Goal: Navigation & Orientation: Understand site structure

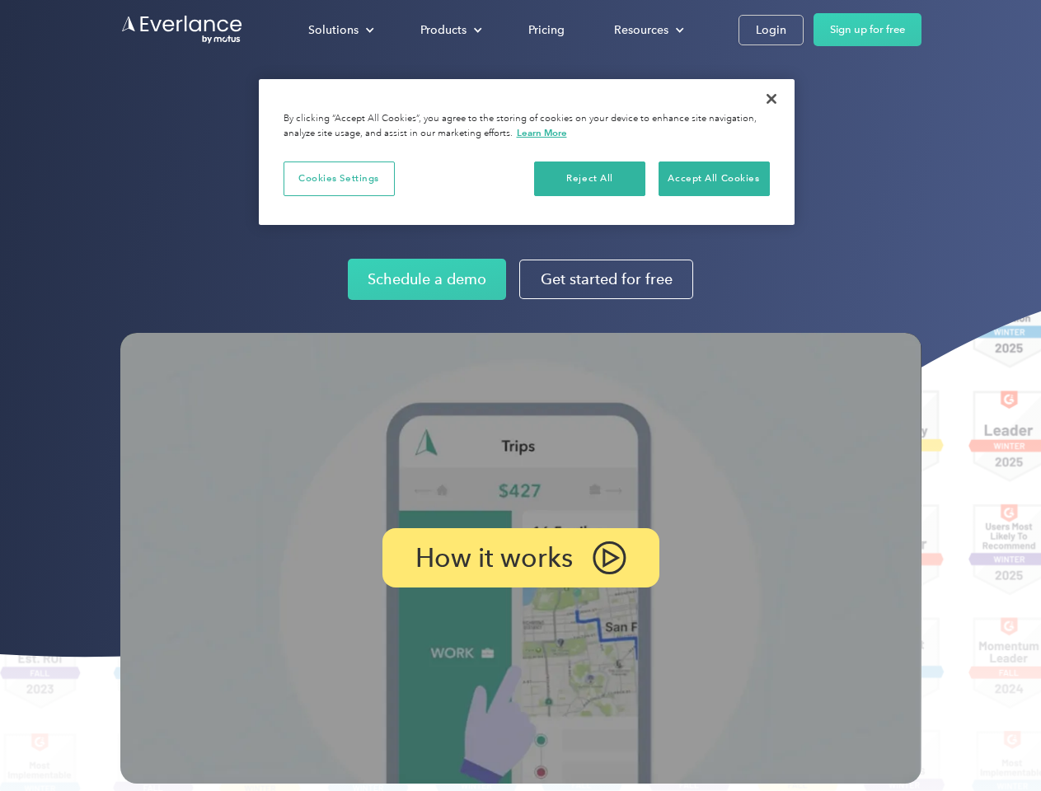
click at [520, 396] on img at bounding box center [520, 558] width 801 height 451
click at [340, 30] on div "Solutions" at bounding box center [333, 30] width 50 height 21
click at [449, 30] on div "Products" at bounding box center [443, 30] width 46 height 21
click at [647, 30] on div "Resources" at bounding box center [641, 30] width 54 height 21
click at [520, 558] on p "How it works" at bounding box center [493, 558] width 157 height 20
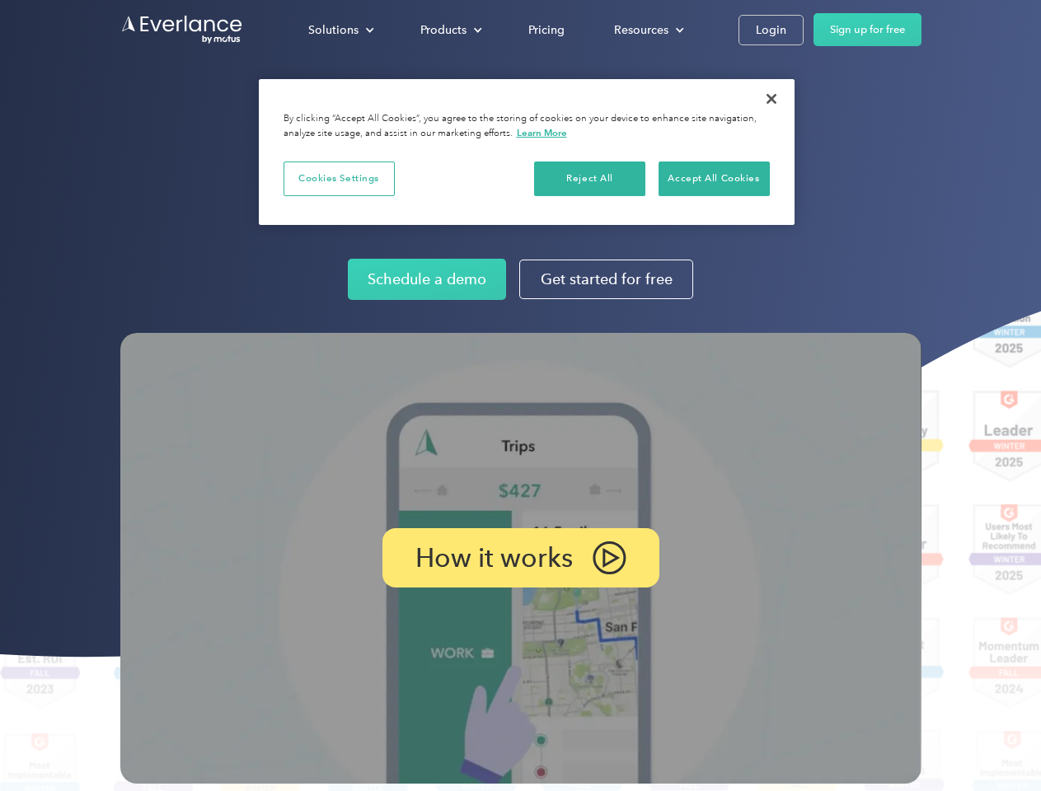
click at [339, 178] on button "Cookies Settings" at bounding box center [338, 179] width 111 height 35
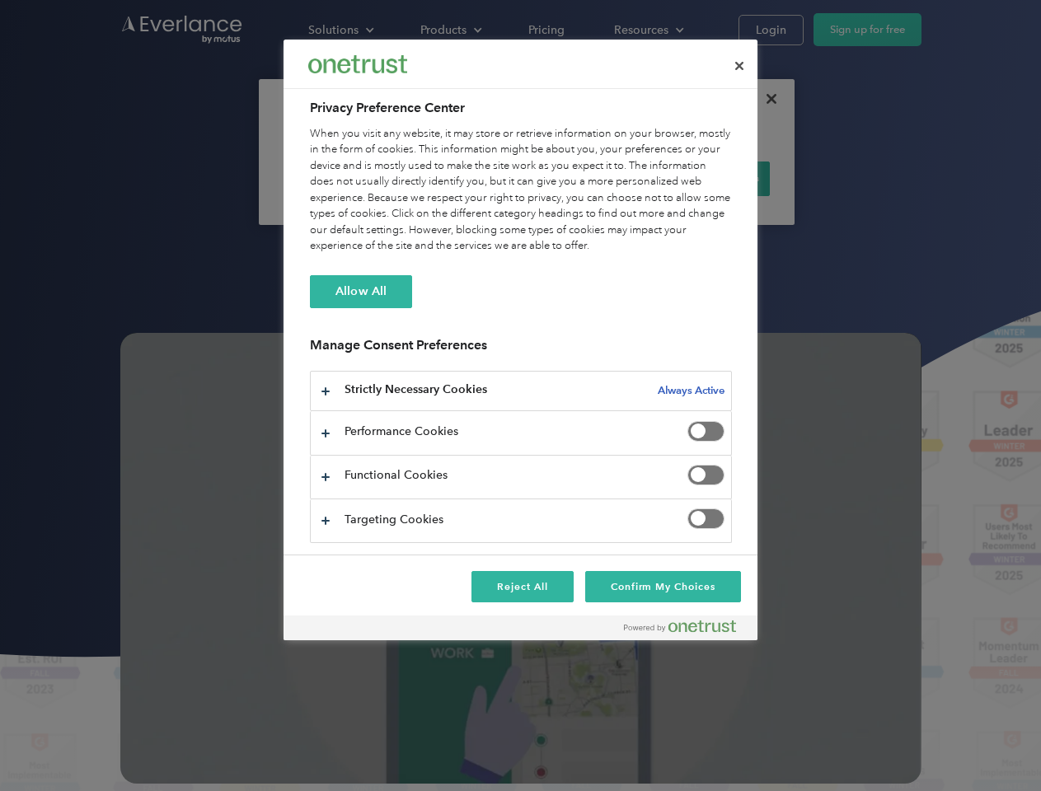
click at [590, 178] on div "When you visit any website, it may store or retrieve information on your browse…" at bounding box center [521, 190] width 422 height 129
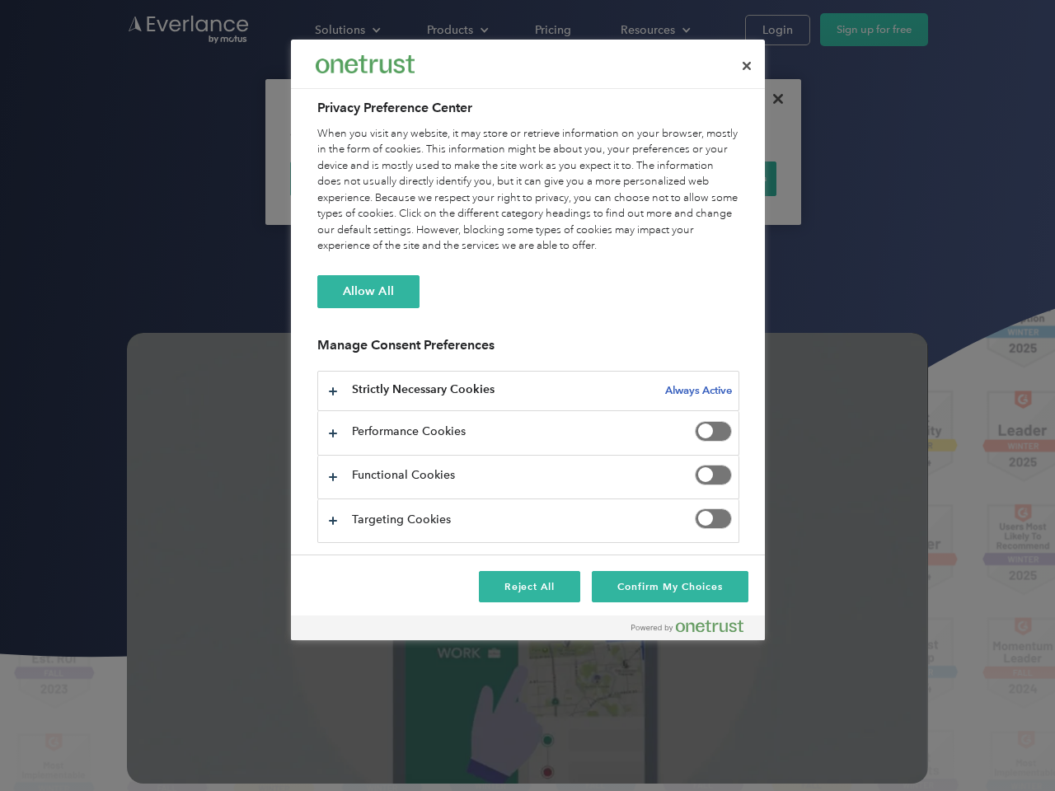
click at [714, 178] on div "When you visit any website, it may store or retrieve information on your browse…" at bounding box center [528, 190] width 422 height 129
